Goal: Complete application form

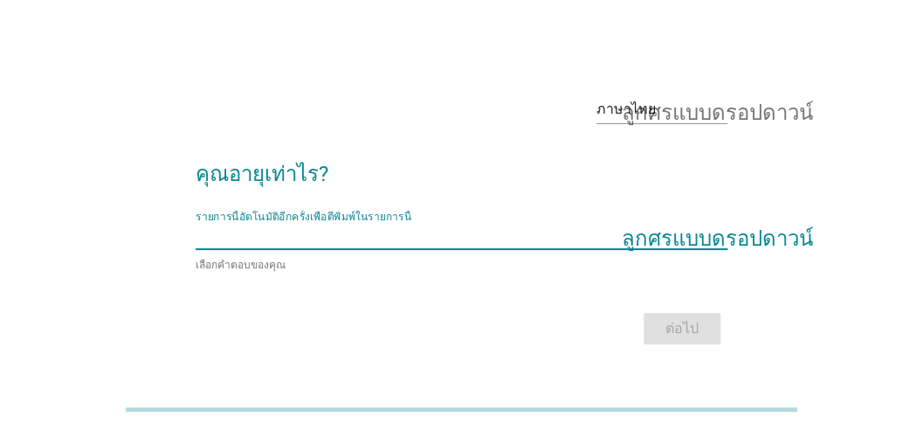
click at [396, 237] on input "รายการนี้อัตโนมัติอีกครั้งเพื่อตีพิมพ์ในรายการนี้" at bounding box center [450, 235] width 508 height 28
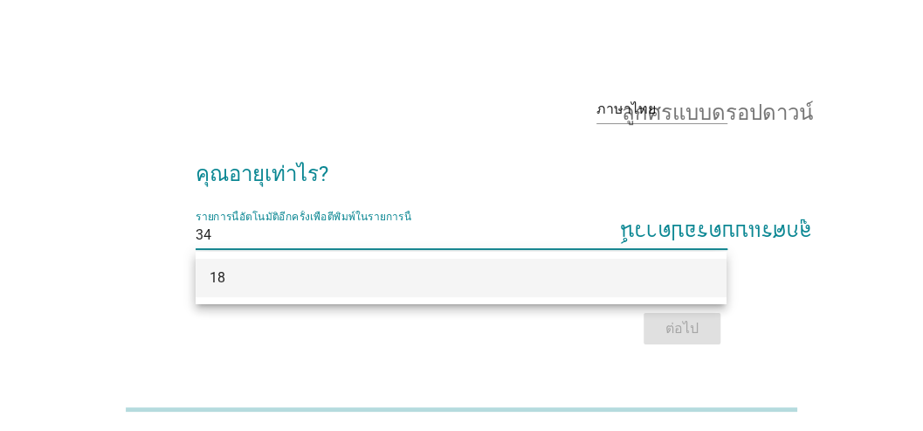
type input "34"
click at [709, 325] on div "ต่อไป" at bounding box center [462, 329] width 532 height 42
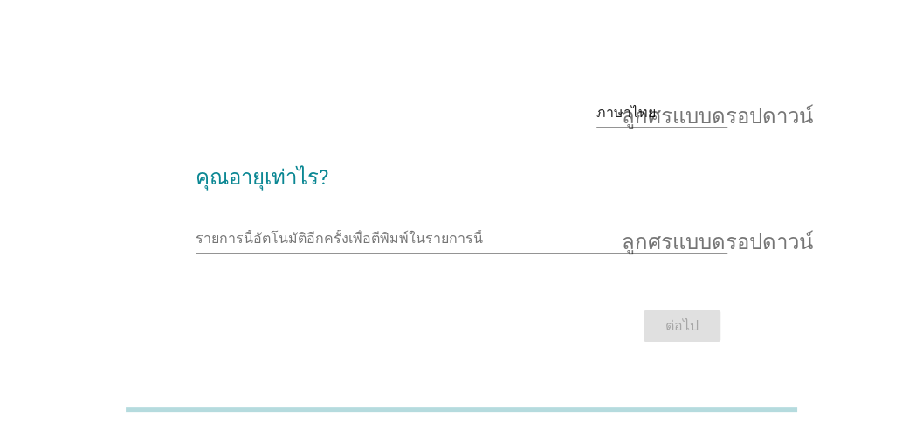
click at [335, 218] on div "รายการนี้อัตโนมัติอีกครั้งเพื่อตีพิมพ์ในรายการนี้ ลูกศรแบบดรอปดาวน์" at bounding box center [462, 242] width 532 height 56
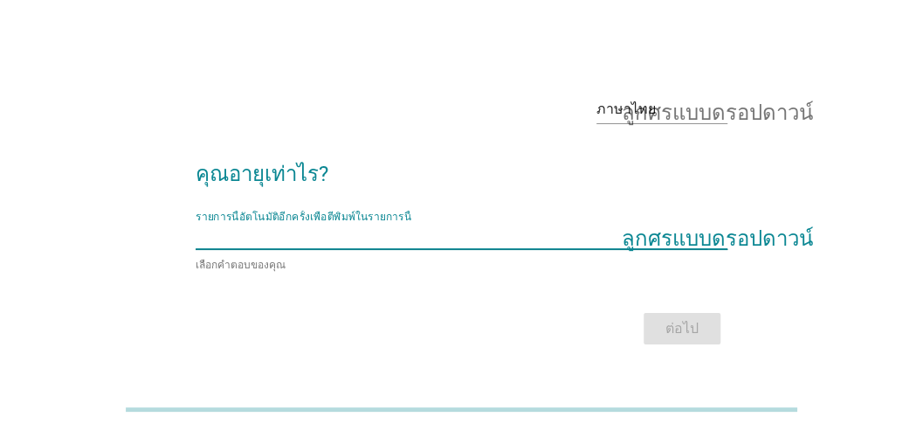
click at [587, 243] on input "รายการนี้อัตโนมัติอีกครั้งเพื่อตีพิมพ์ในรายการนี้" at bounding box center [450, 235] width 508 height 28
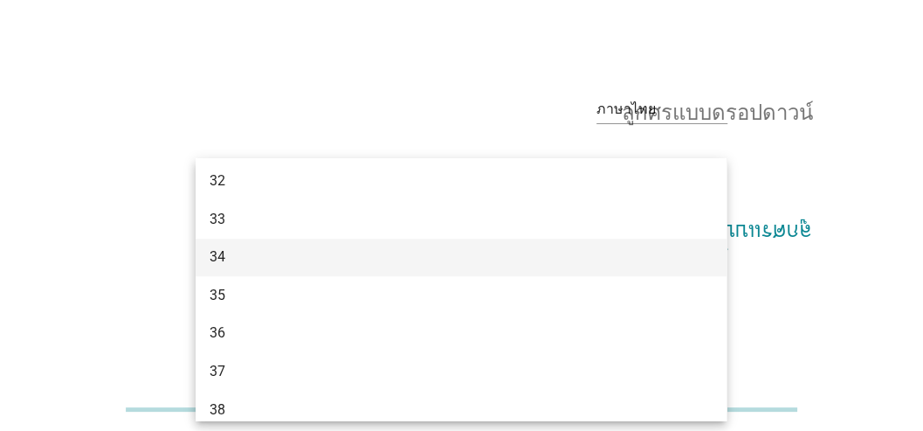
scroll to position [524, 0]
click at [228, 269] on div "34" at bounding box center [440, 269] width 461 height 21
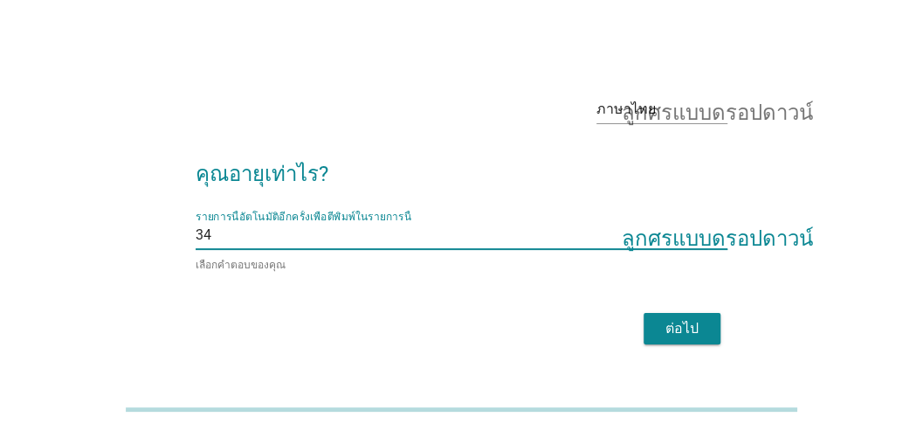
click at [688, 326] on font "ต่อไป" at bounding box center [682, 328] width 33 height 17
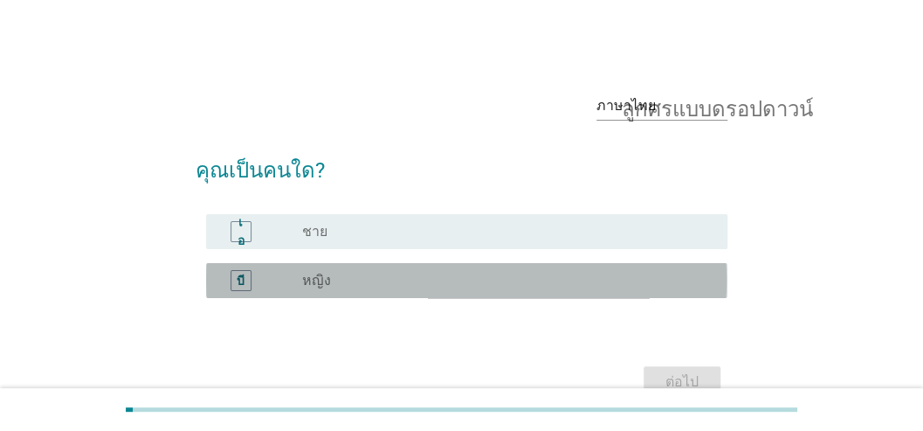
click at [379, 280] on div "ปุ่มวิทยุ[PERSON_NAME]เลือก หญิง" at bounding box center [500, 280] width 397 height 17
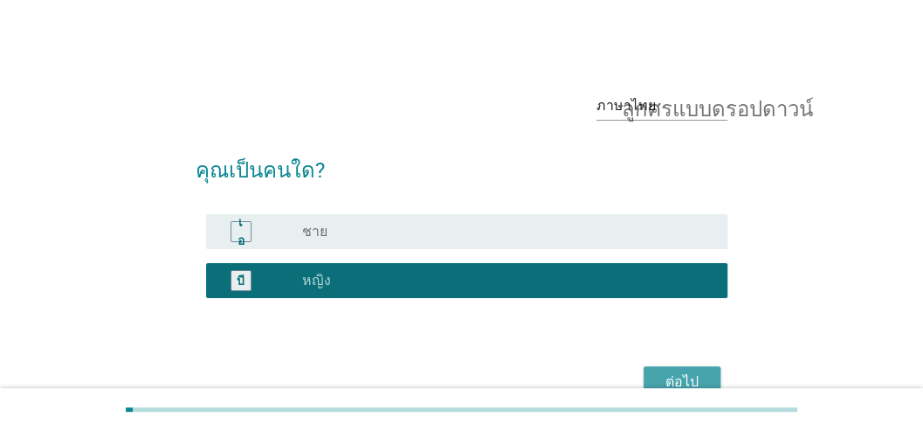
click at [699, 377] on div "ต่อไป" at bounding box center [682, 381] width 49 height 21
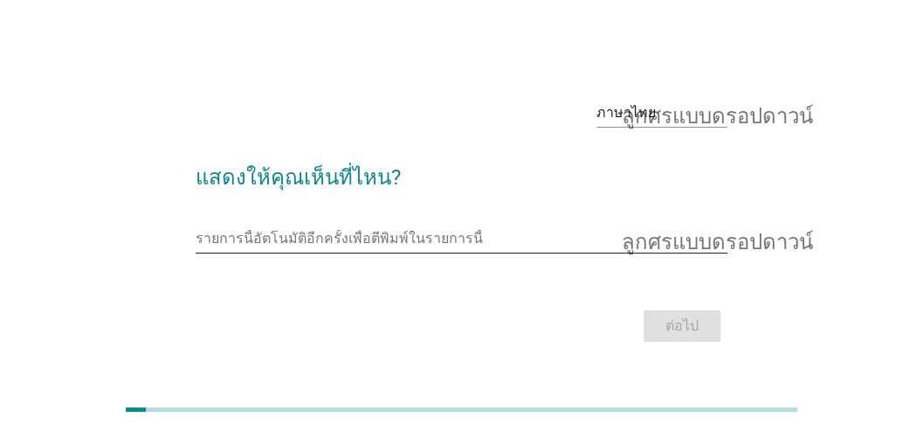
click at [701, 243] on input "รายการนี้อัตโนมัติอีกครั้งเพื่อตีพิมพ์ในรายการนี้" at bounding box center [450, 239] width 508 height 28
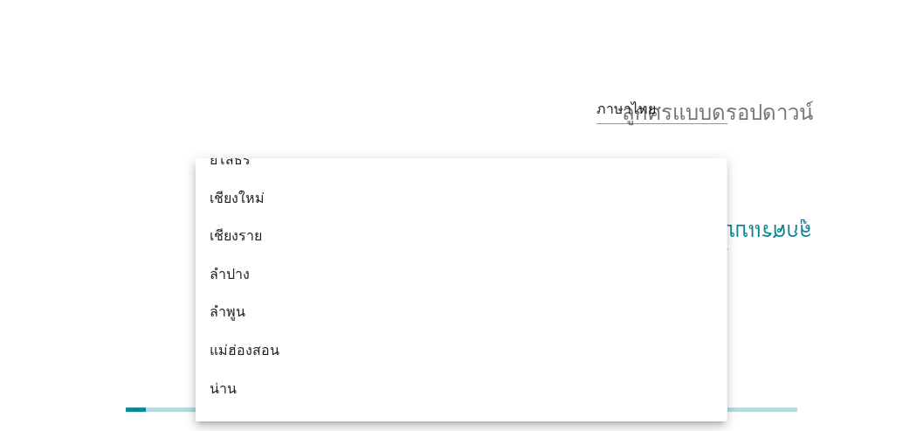
scroll to position [757, 0]
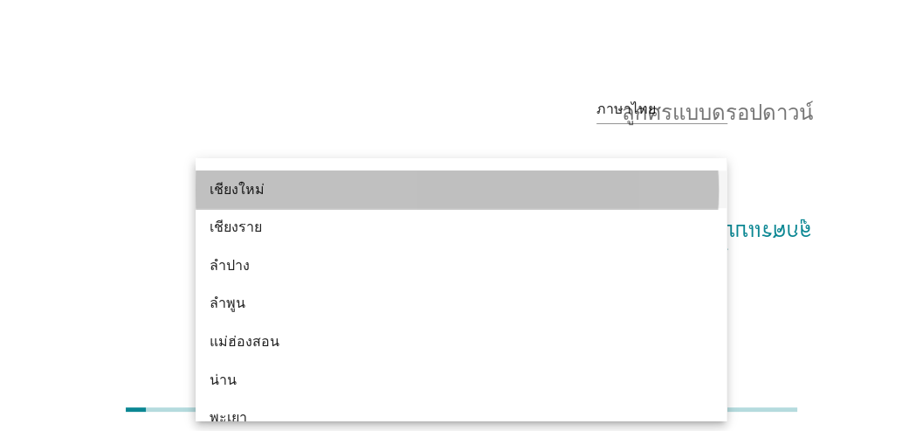
click at [267, 194] on div "เชียงใหม่" at bounding box center [440, 189] width 461 height 21
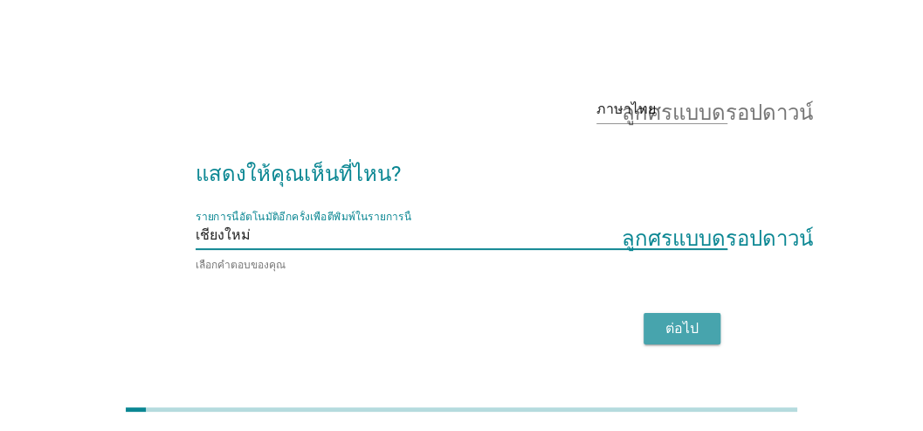
click at [678, 321] on font "ต่อไป" at bounding box center [682, 328] width 33 height 17
